Goal: Task Accomplishment & Management: Use online tool/utility

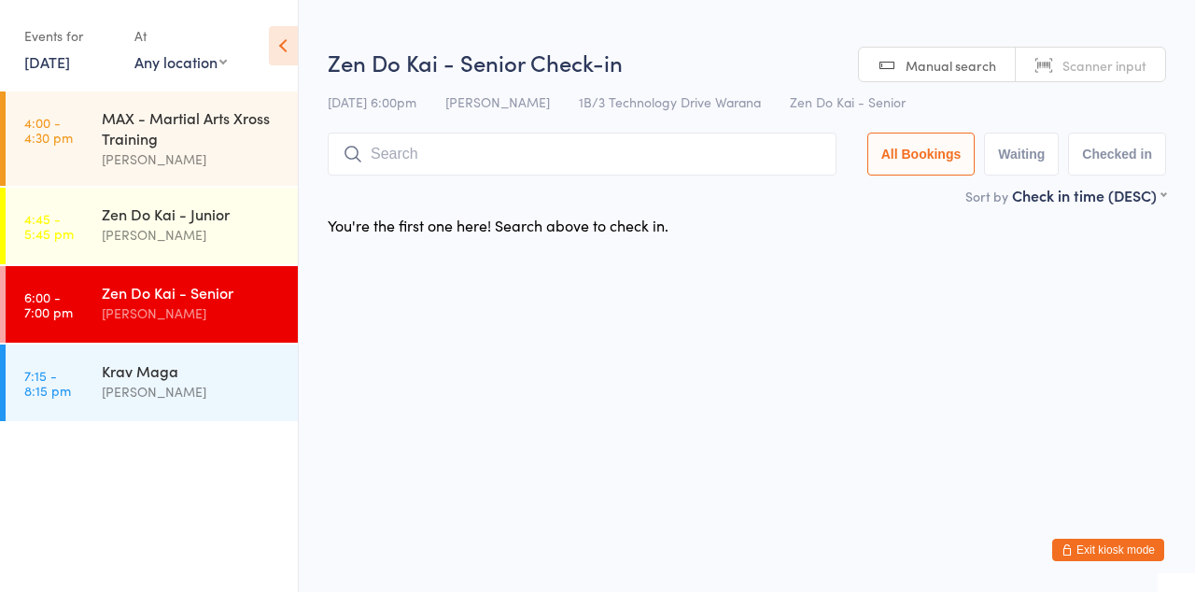
click at [539, 162] on input "search" at bounding box center [582, 154] width 509 height 43
click at [555, 148] on input "search" at bounding box center [582, 154] width 509 height 43
click at [495, 162] on input "search" at bounding box center [582, 154] width 509 height 43
click at [502, 174] on input "search" at bounding box center [582, 154] width 509 height 43
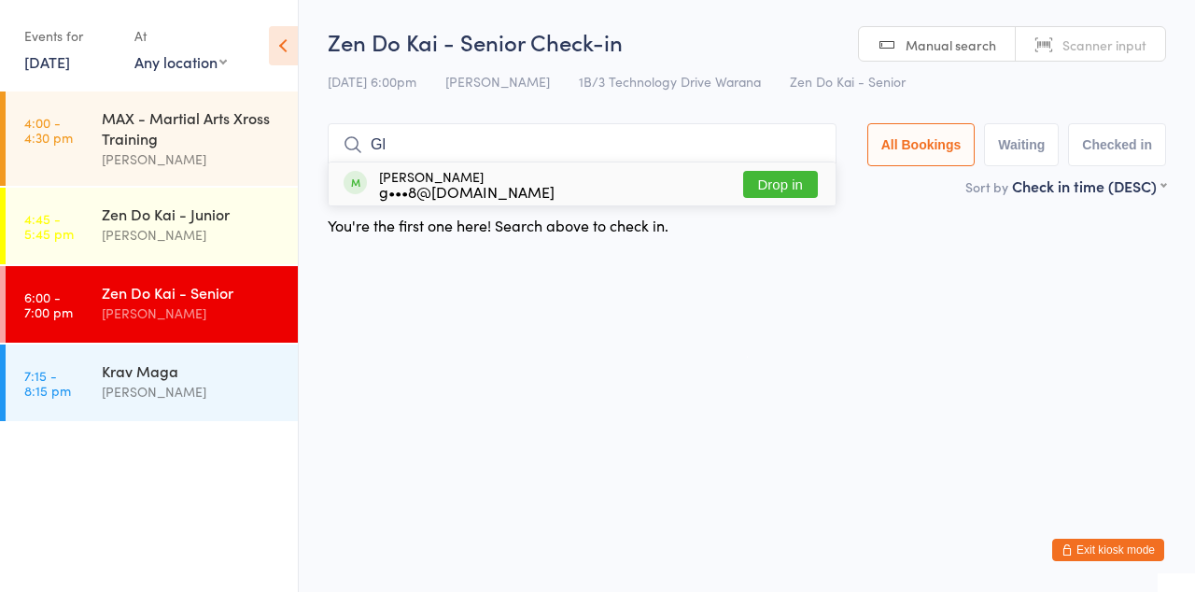
type input "Gl"
click at [601, 178] on div "[PERSON_NAME] g•••8@[DOMAIN_NAME] Drop in" at bounding box center [582, 183] width 507 height 43
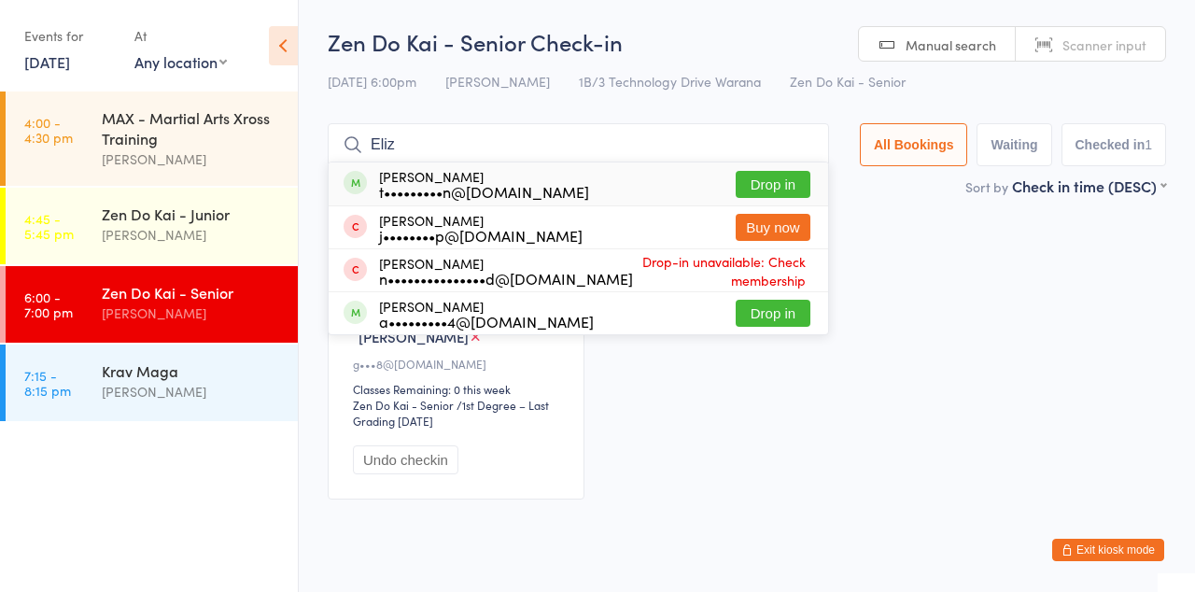
type input "Eliz"
click at [788, 189] on button "Drop in" at bounding box center [773, 184] width 75 height 27
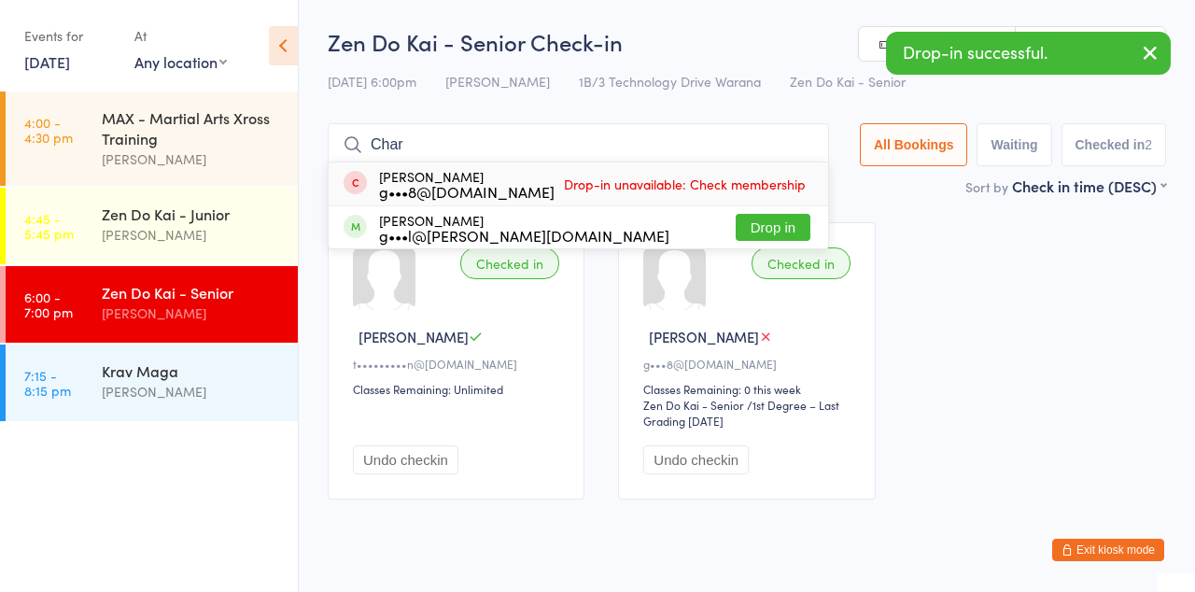
type input "Char"
click at [795, 227] on button "Drop in" at bounding box center [773, 227] width 75 height 27
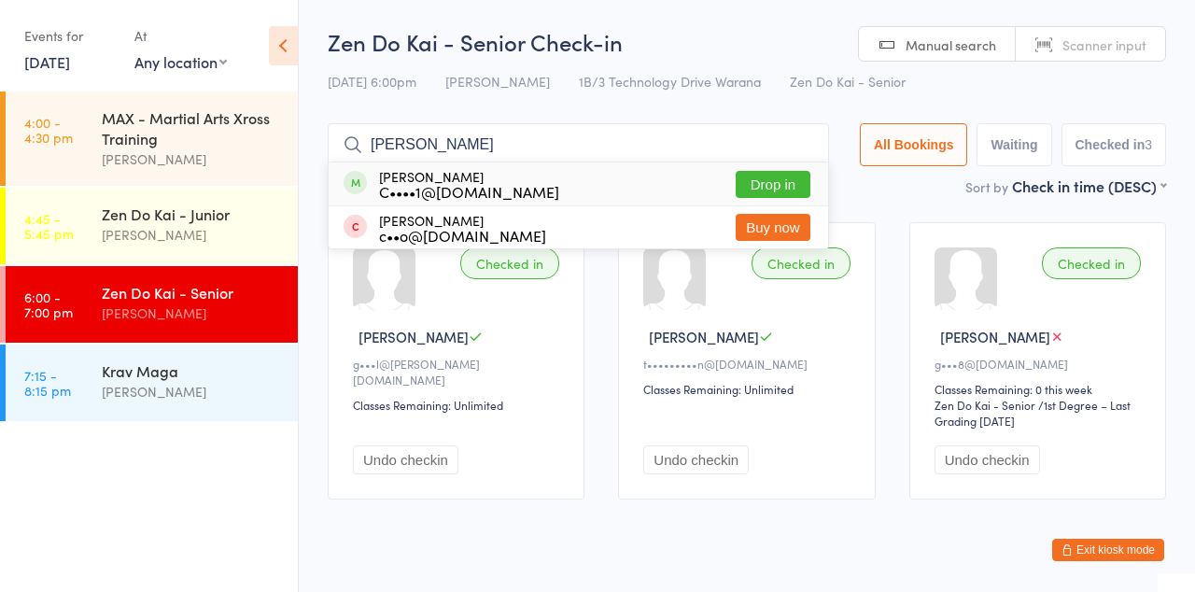
type input "[PERSON_NAME]"
click at [792, 190] on button "Drop in" at bounding box center [773, 184] width 75 height 27
